Goal: Task Accomplishment & Management: Manage account settings

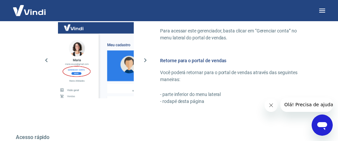
scroll to position [393, 0]
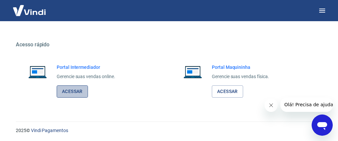
click at [75, 87] on link "Acessar" at bounding box center [72, 91] width 31 height 12
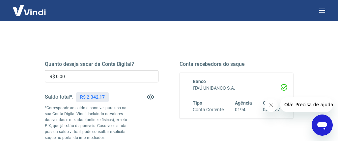
scroll to position [73, 0]
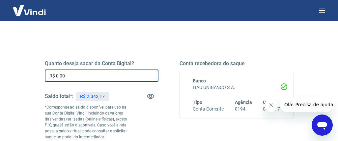
click at [101, 74] on input "R$ 0,00" at bounding box center [102, 75] width 114 height 12
type input "R$ 23,42"
